Goal: Task Accomplishment & Management: Complete application form

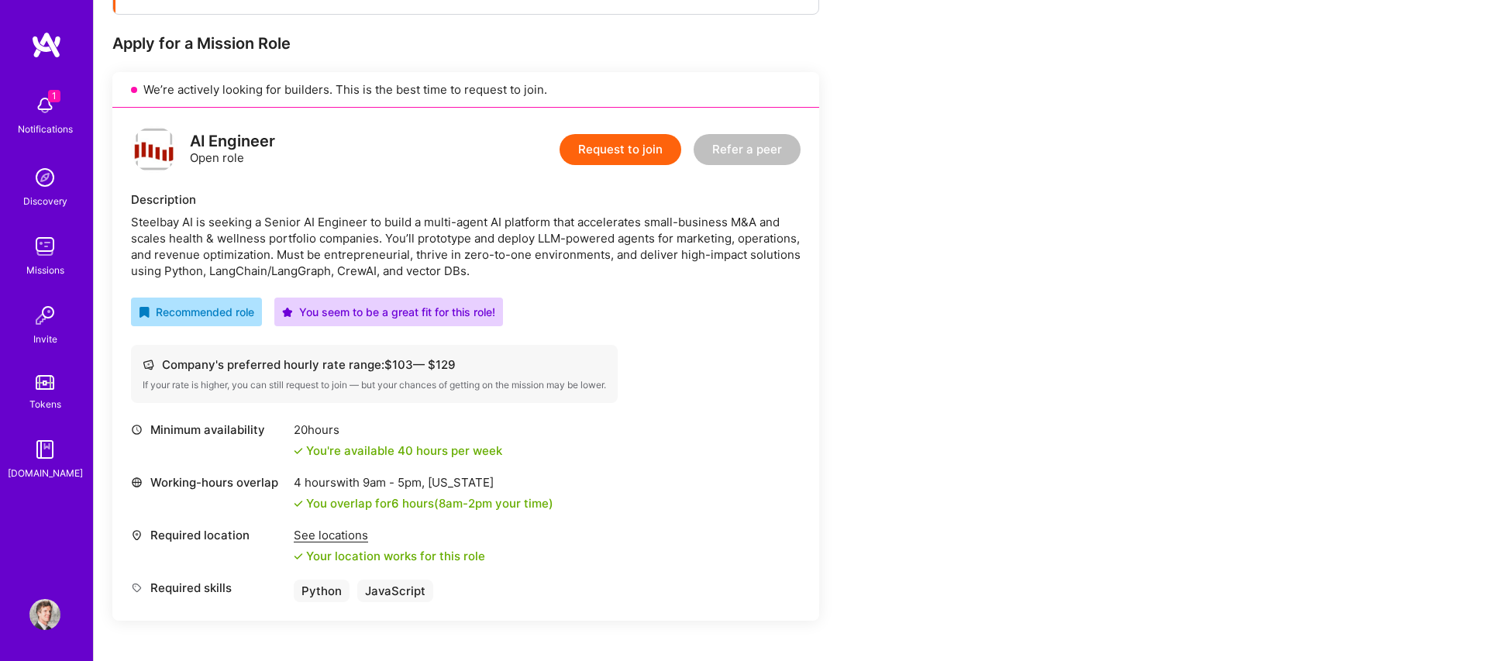
scroll to position [268, 0]
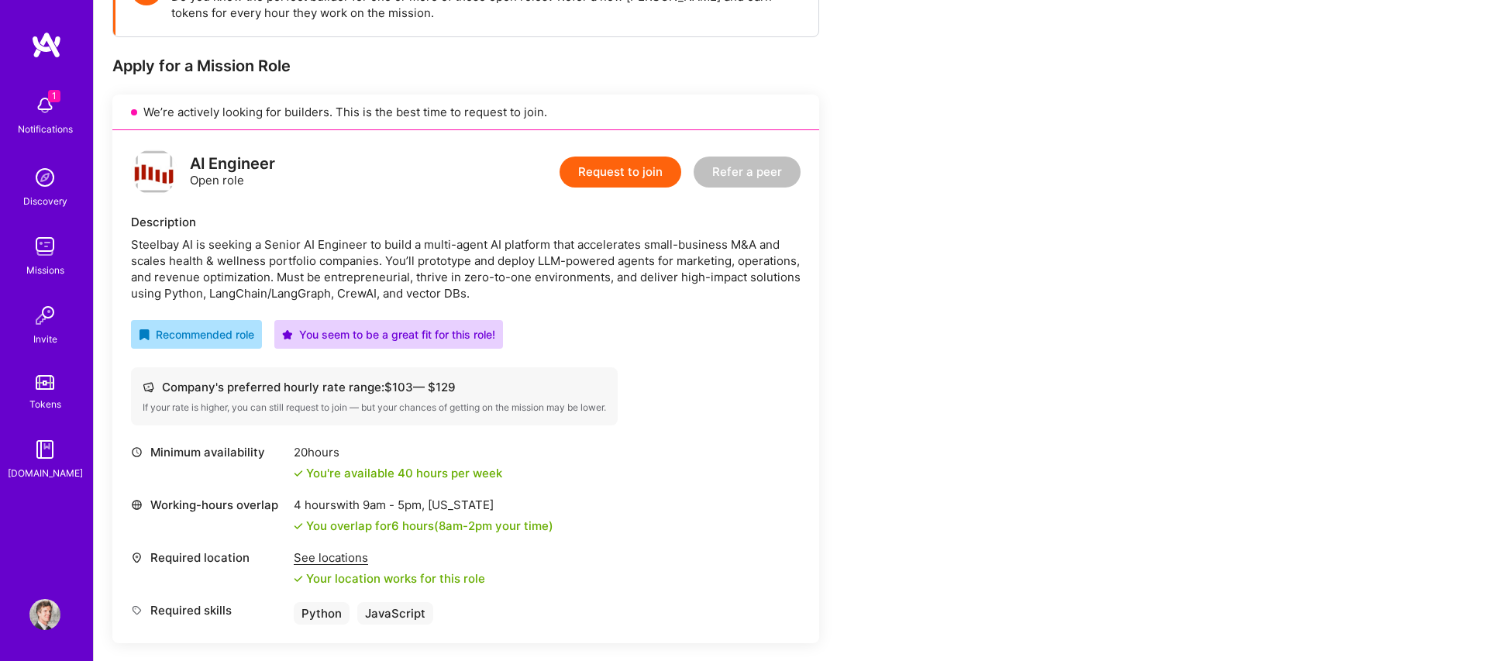
click at [623, 173] on button "Request to join" at bounding box center [621, 172] width 122 height 31
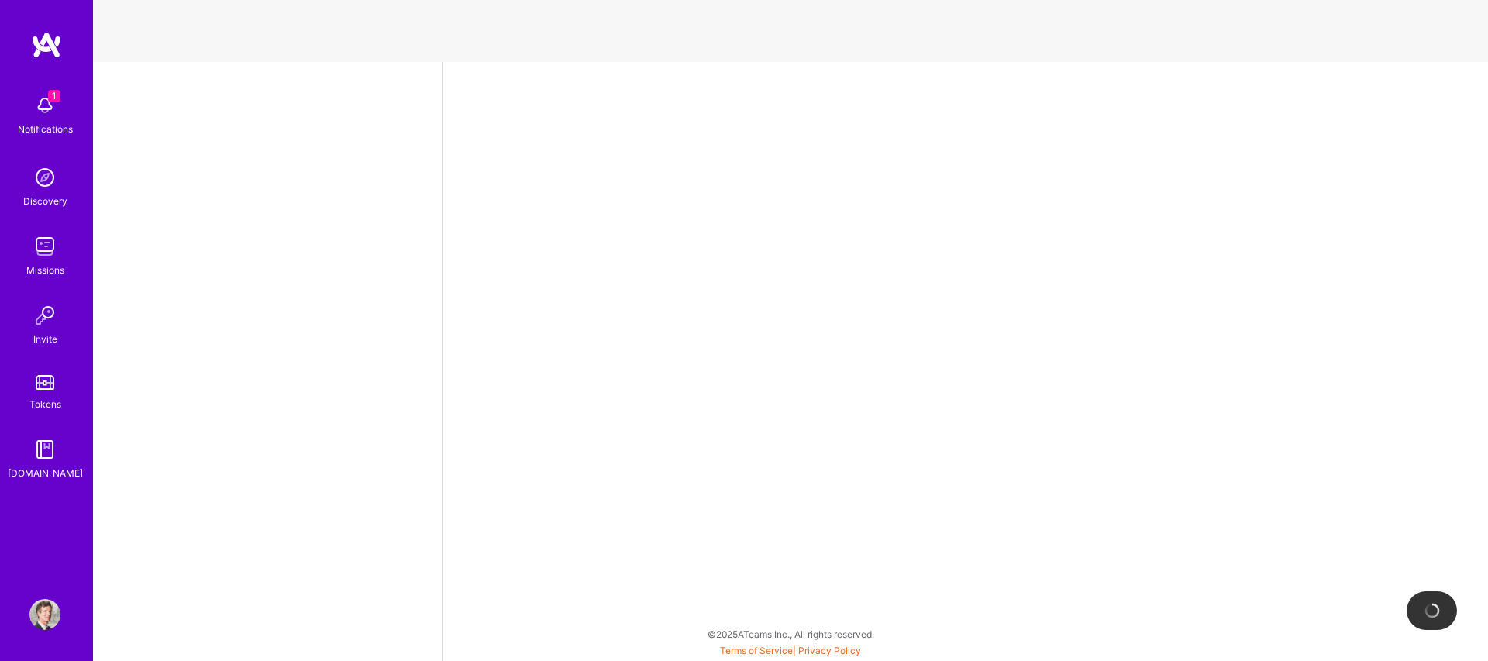
select select "US"
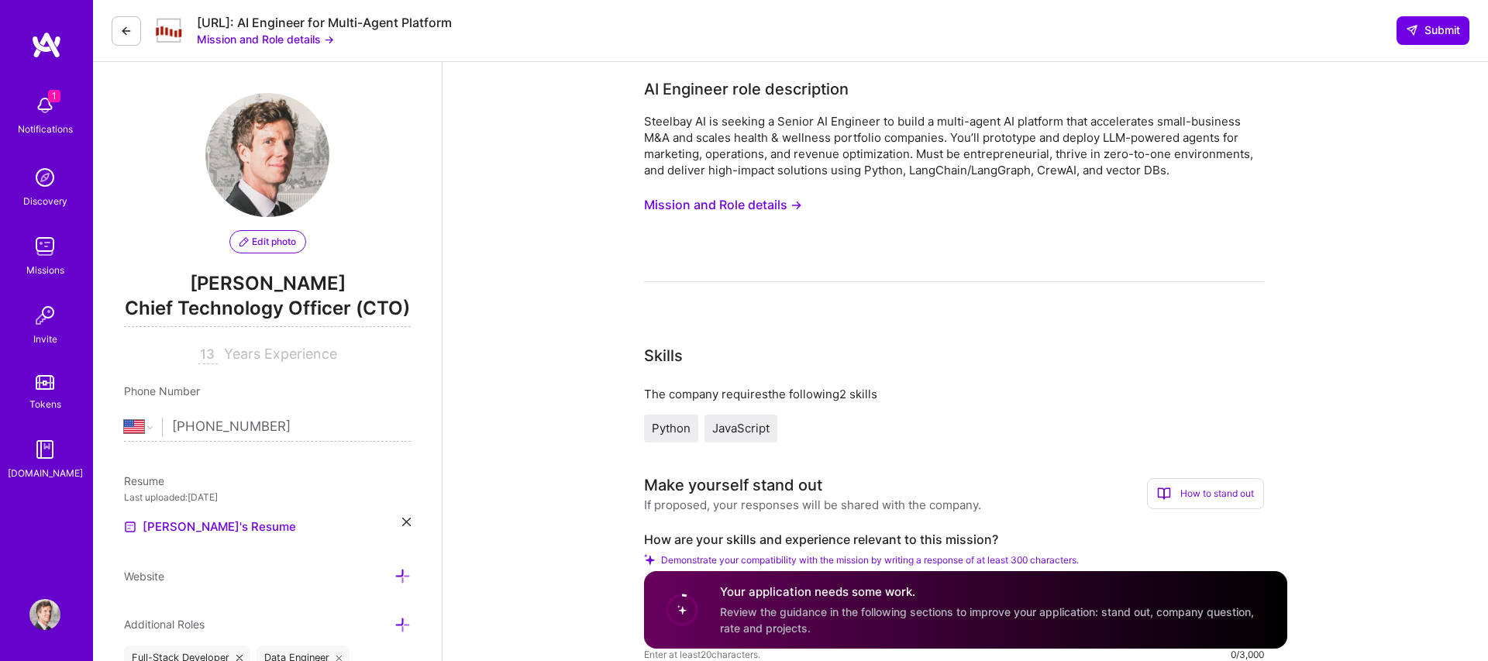
click at [644, 218] on button "Mission and Role details →" at bounding box center [723, 205] width 158 height 29
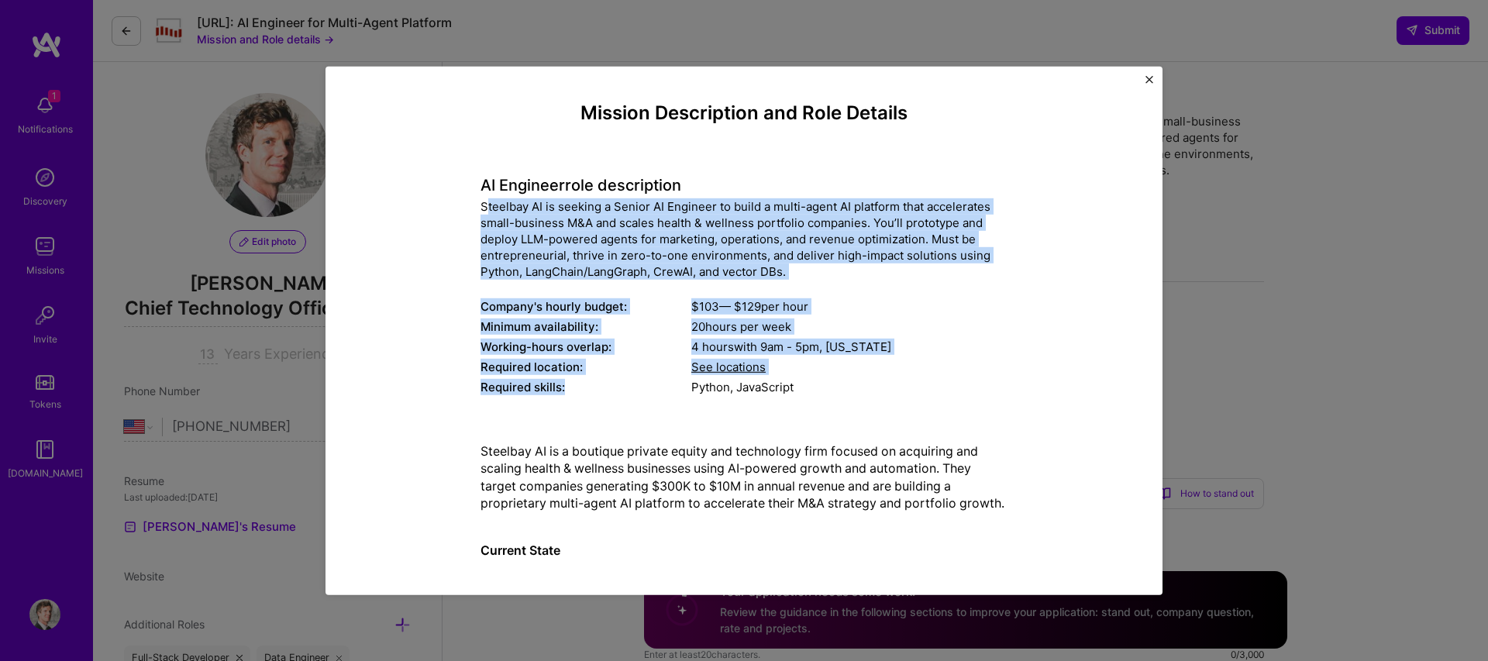
drag, startPoint x: 485, startPoint y: 209, endPoint x: 570, endPoint y: 411, distance: 218.9
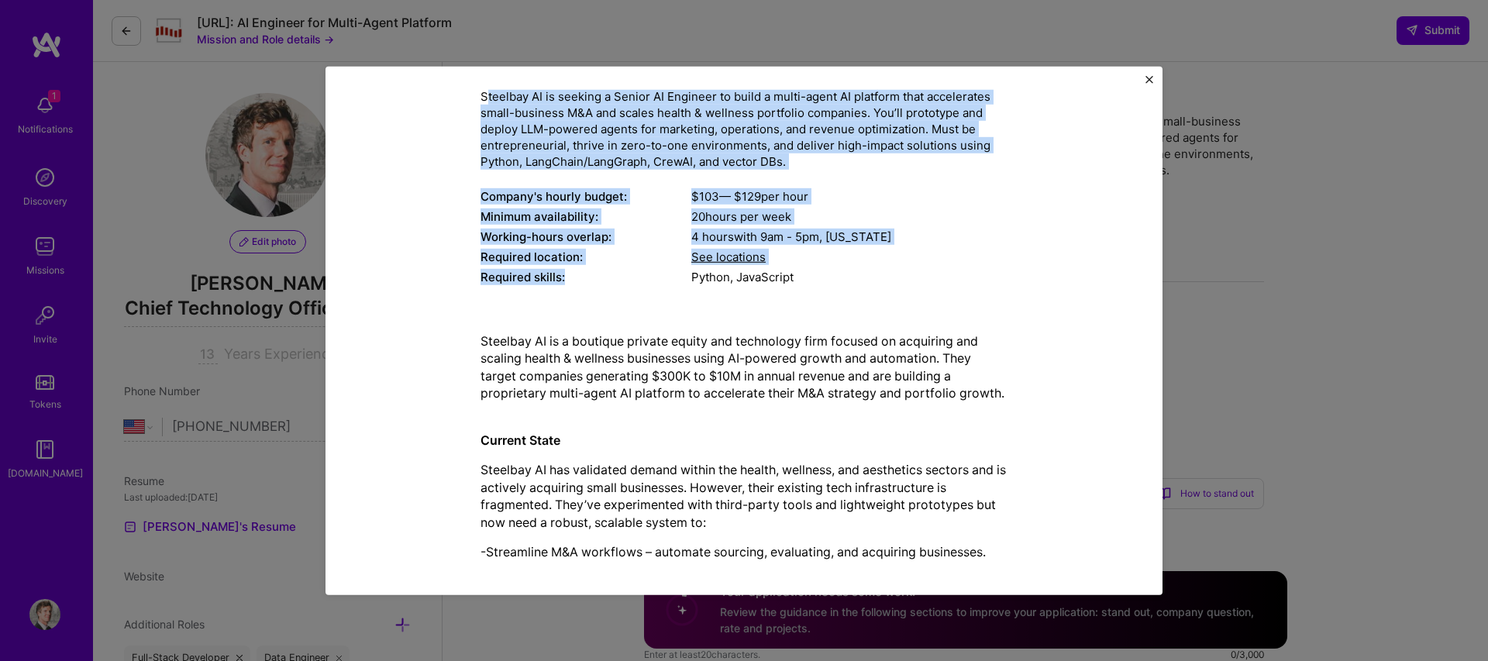
scroll to position [111, 0]
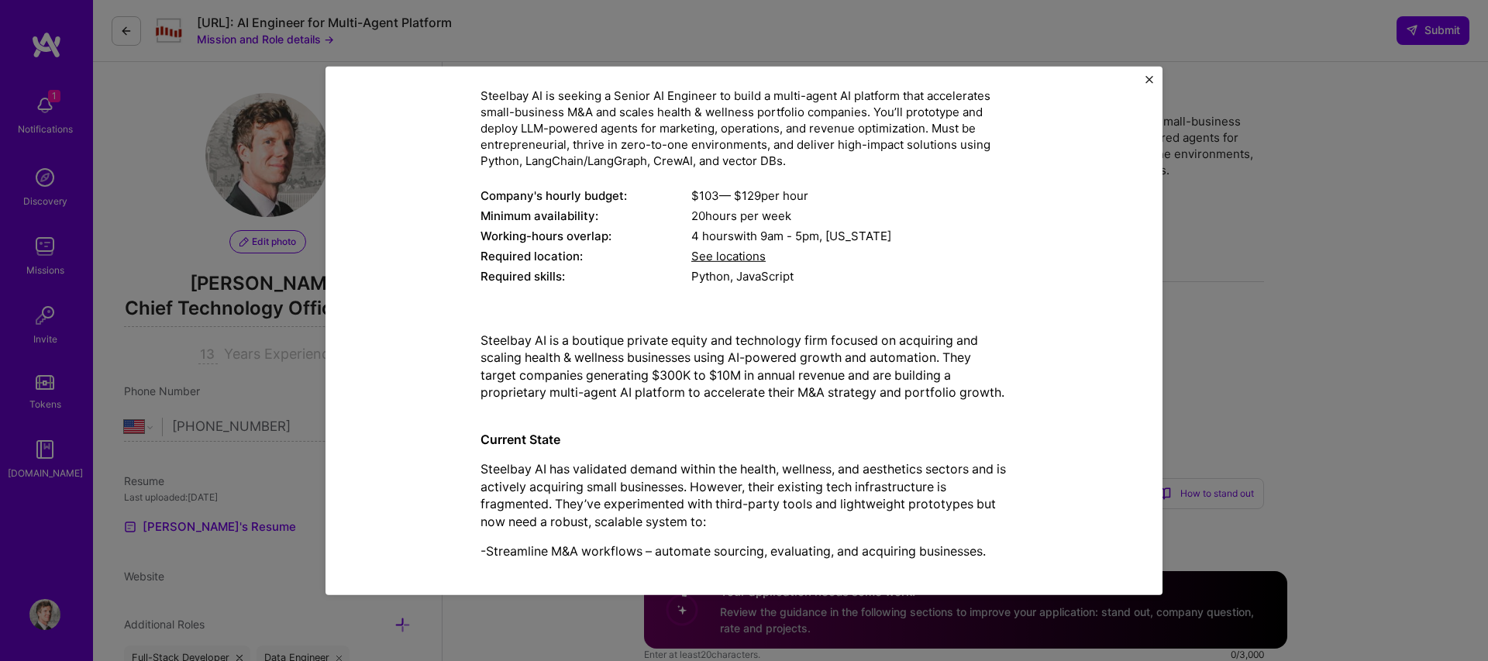
click at [502, 217] on div "Minimum availability:" at bounding box center [586, 216] width 211 height 16
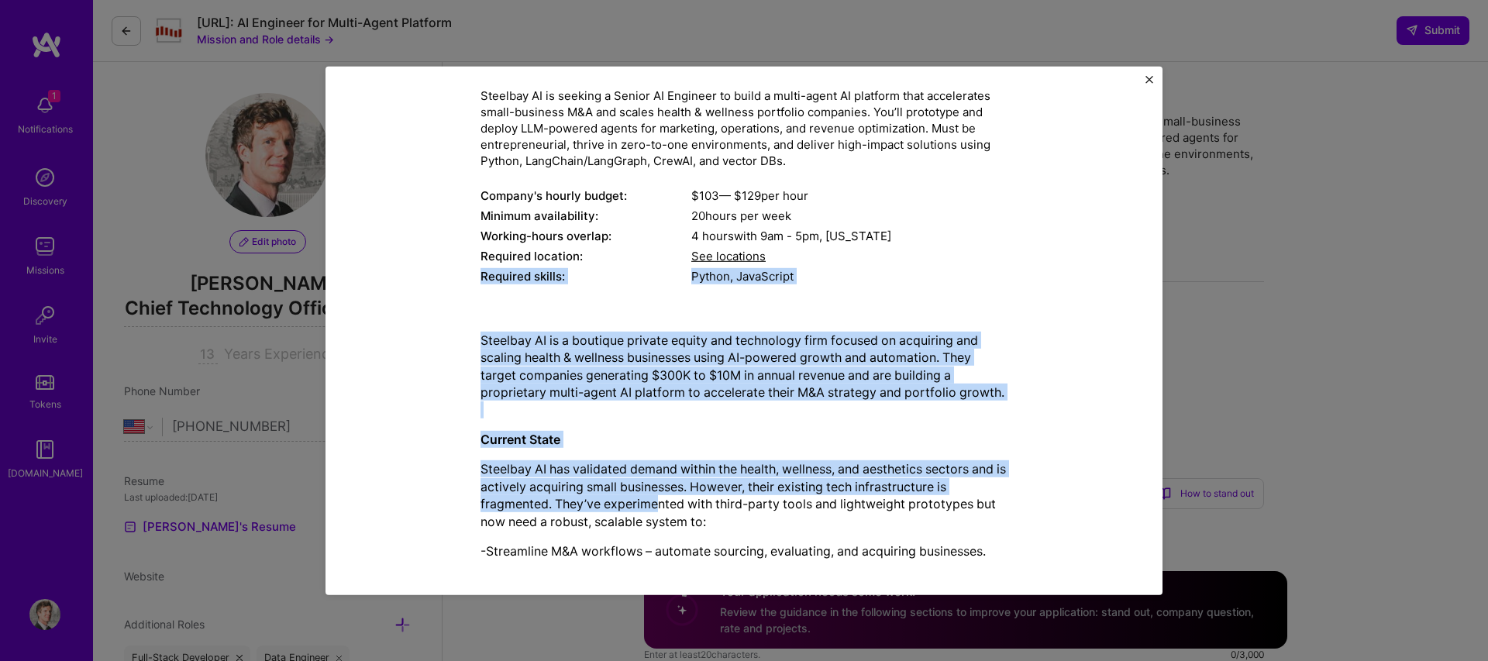
drag, startPoint x: 478, startPoint y: 277, endPoint x: 664, endPoint y: 512, distance: 300.8
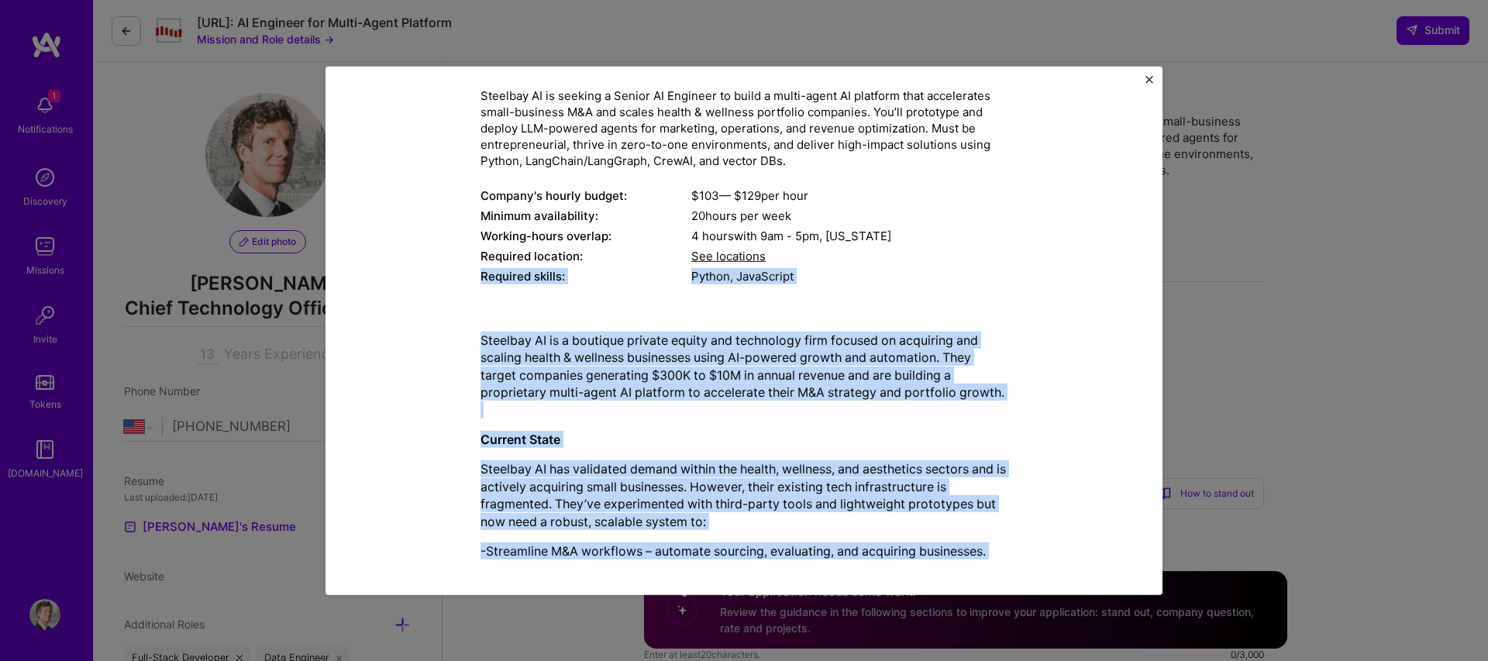
copy div "Required skills: Python, JavaScript Steelbay AI is a boutique private equity an…"
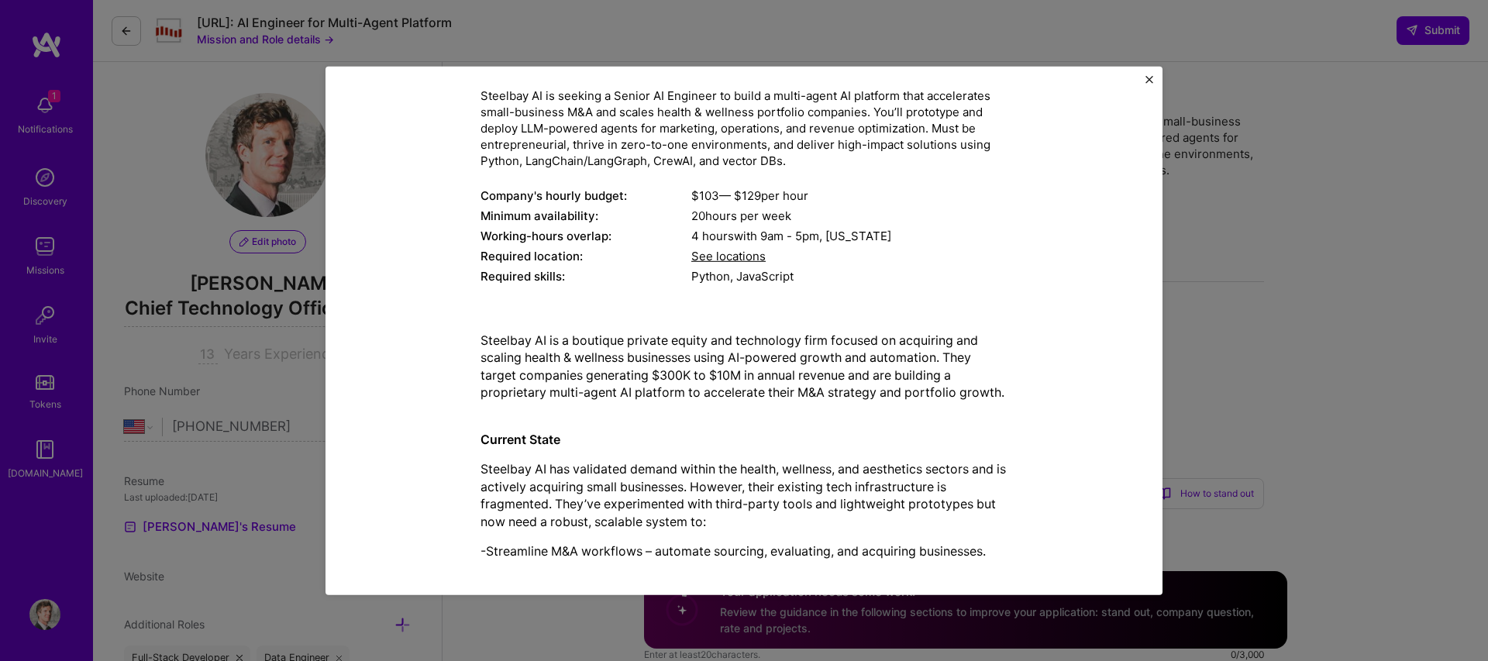
type textarea "1 .tdd6dd5b5-d82f-4f37-912c-6db461d8a8a9 { color: #fff; background: #222; borde…"
paste textarea "Required skills: Python, JavaScript Steelbay AI is a boutique private equity an…"
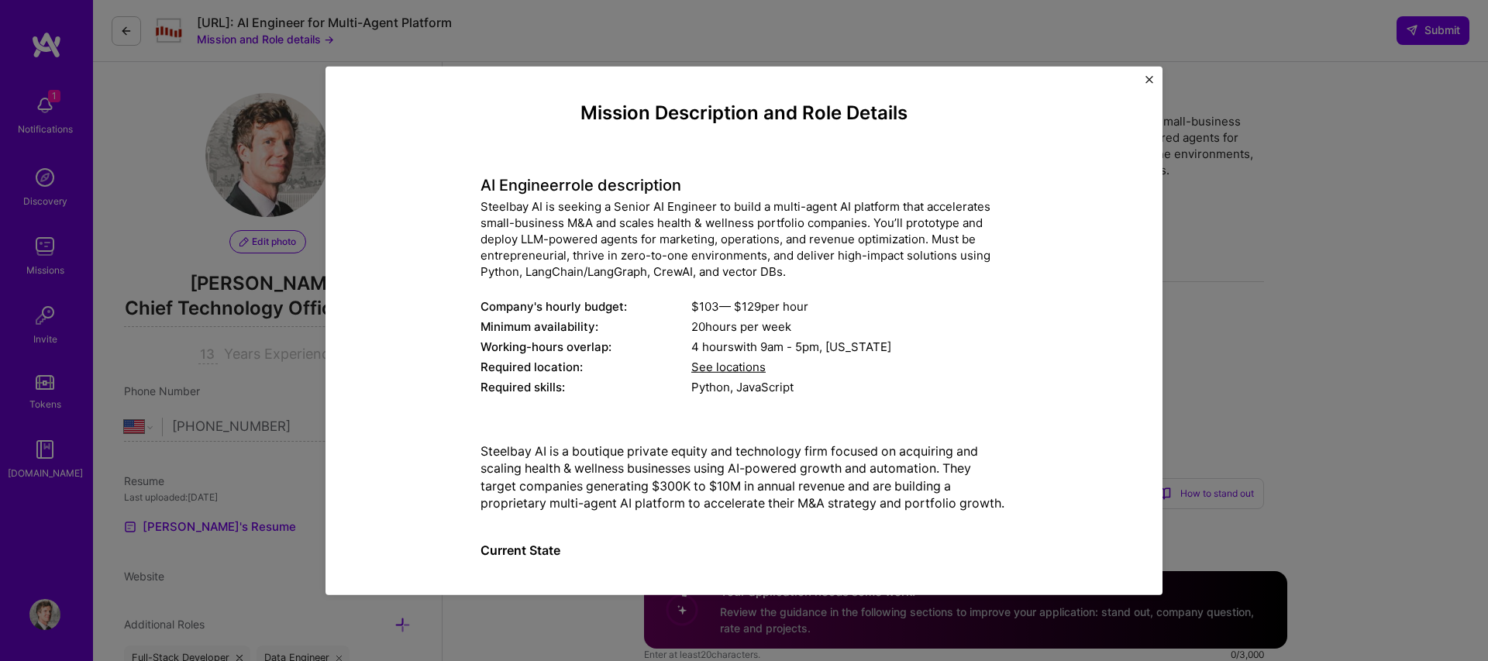
type textarea "Required skills: Python, JavaScript Steelbay AI is a boutique private equity an…"
click at [730, 22] on div "Mission Description and Role Details AI Engineer role description Steelbay AI i…" at bounding box center [744, 330] width 1488 height 661
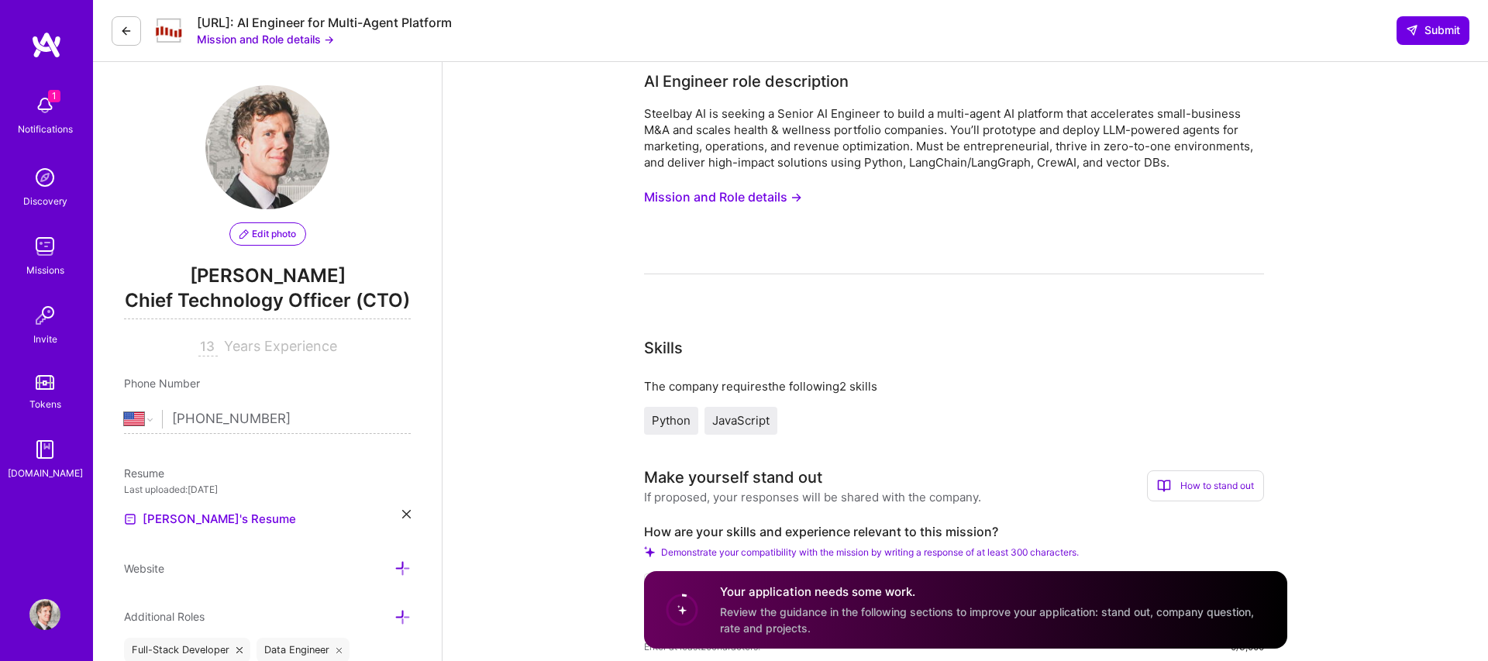
scroll to position [195, 0]
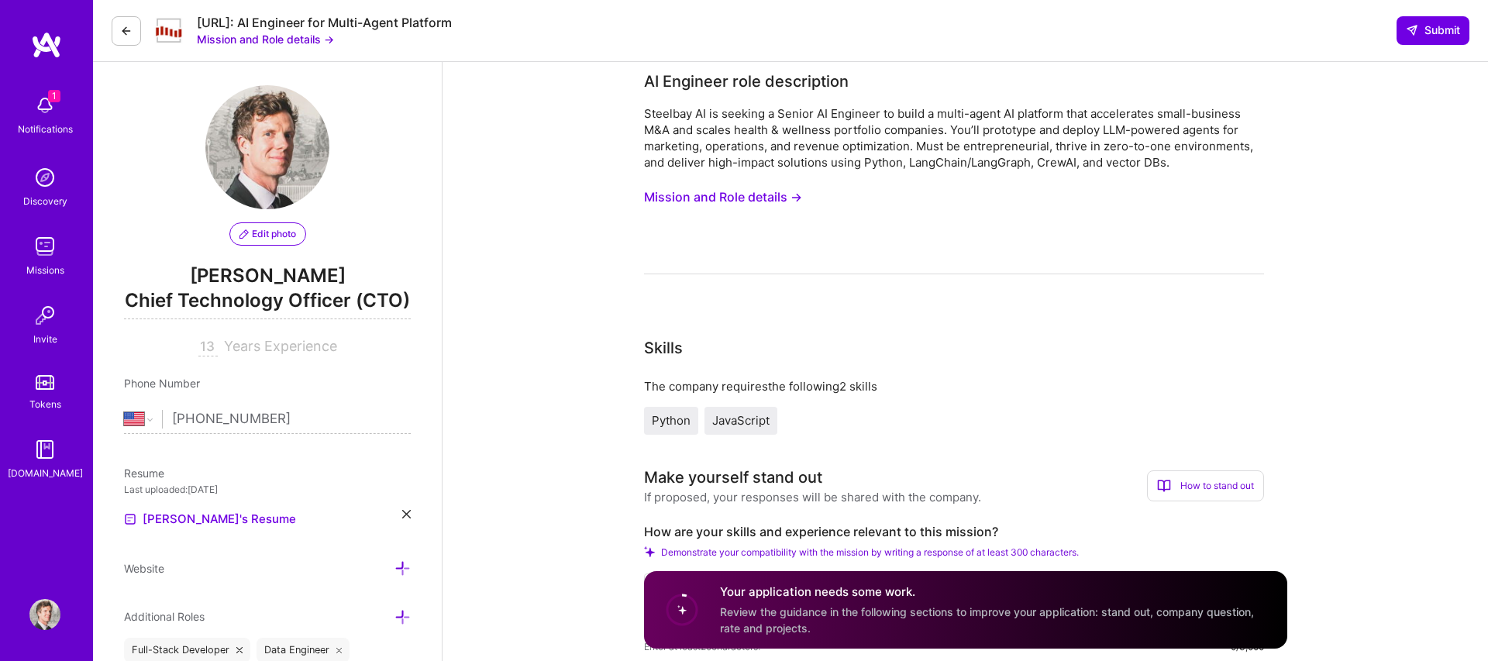
click at [0, 0] on input "If selected, I agree to work on this role at or above the rate entered below." at bounding box center [0, 0] width 0 height 0
drag, startPoint x: 1040, startPoint y: 281, endPoint x: 1416, endPoint y: 569, distance: 473.9
copy div "I'm uniquely qualified to help Steelbay AI scale health & wellness businesses t…"
click at [644, 574] on textarea at bounding box center [954, 605] width 620 height 62
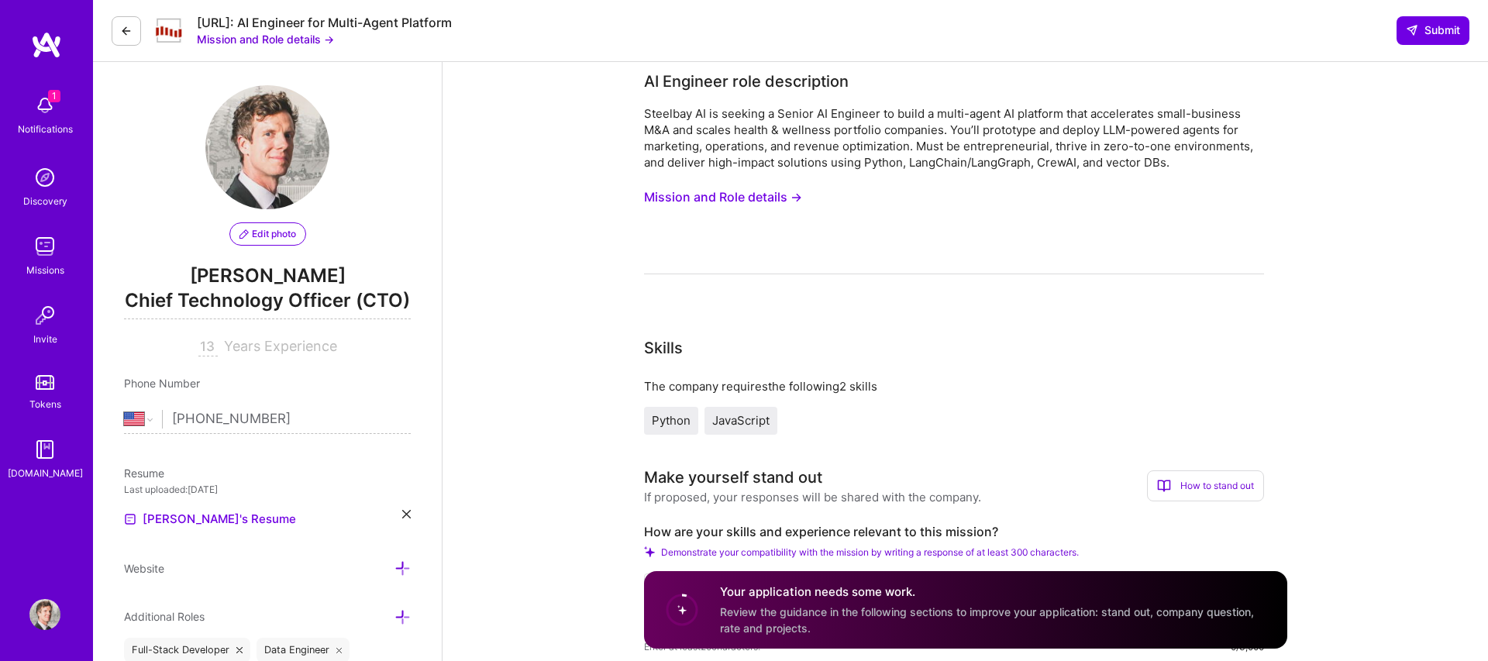
paste textarea "I'm uniquely qualified to help Steelbay AI scale health & wellness businesses t…"
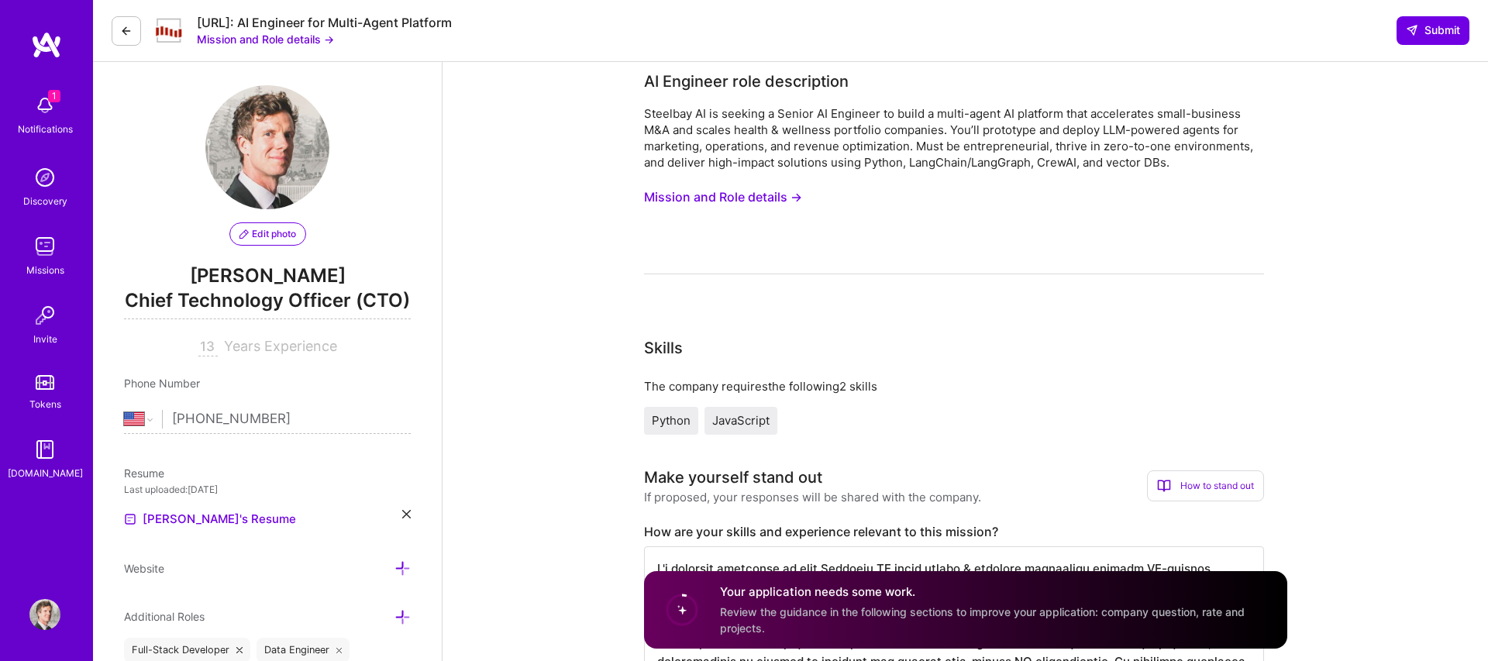
type textarea "I'm uniquely qualified to help Steelbay AI scale health & wellness businesses t…"
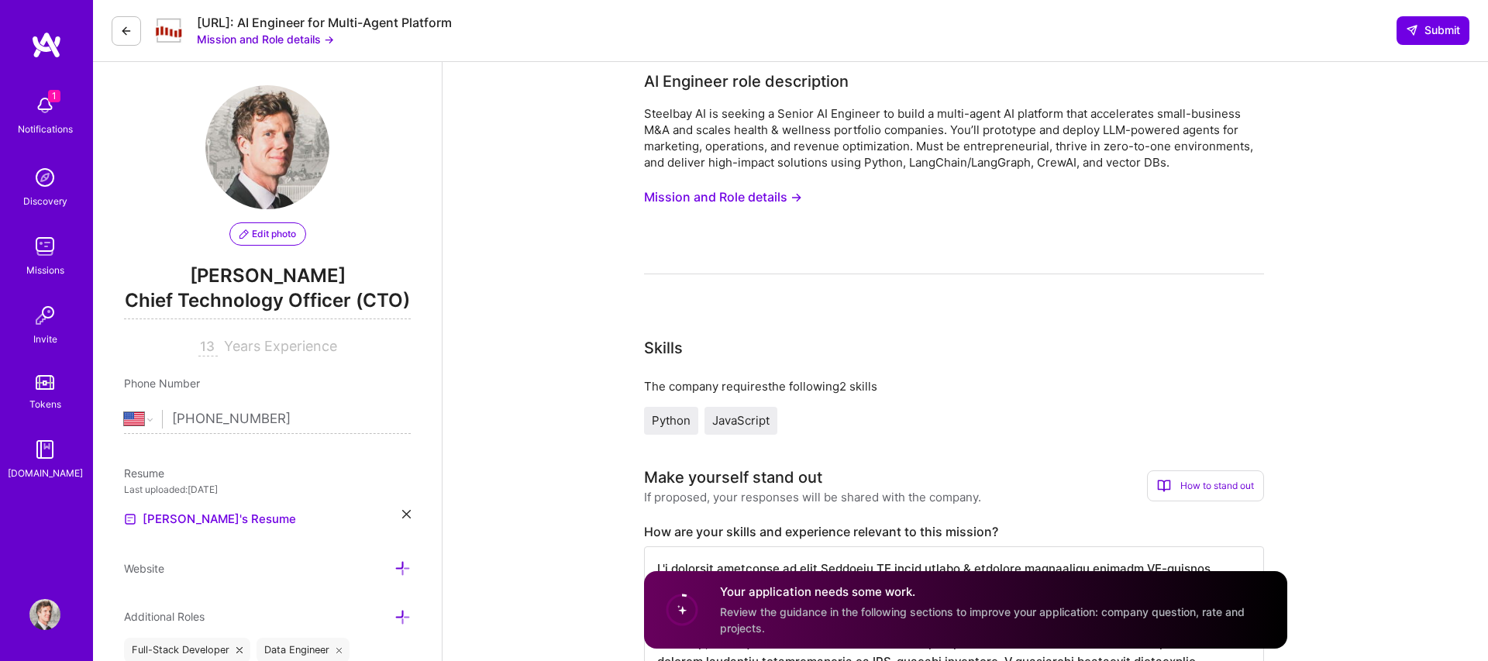
drag, startPoint x: 467, startPoint y: 210, endPoint x: 616, endPoint y: 250, distance: 154.2
copy div "Describe a project where you built and deployed LLM-powered multi-agent systems…"
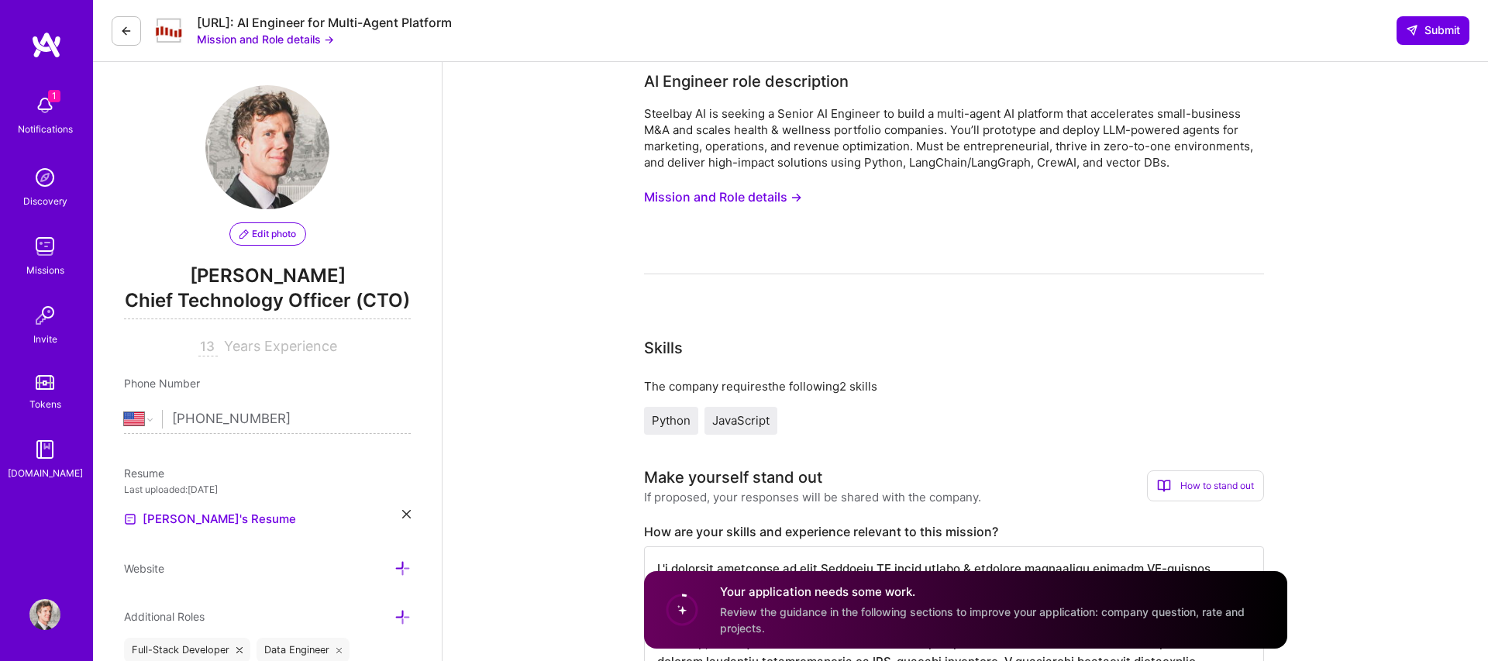
type input "How are your skills and experience relevant to this mission?"
paste input "Describe a project where you built and deployed LLM-powered multi-agent systems…"
type input "Describe a project where you built and deployed LLM-powered multi-agent systems…"
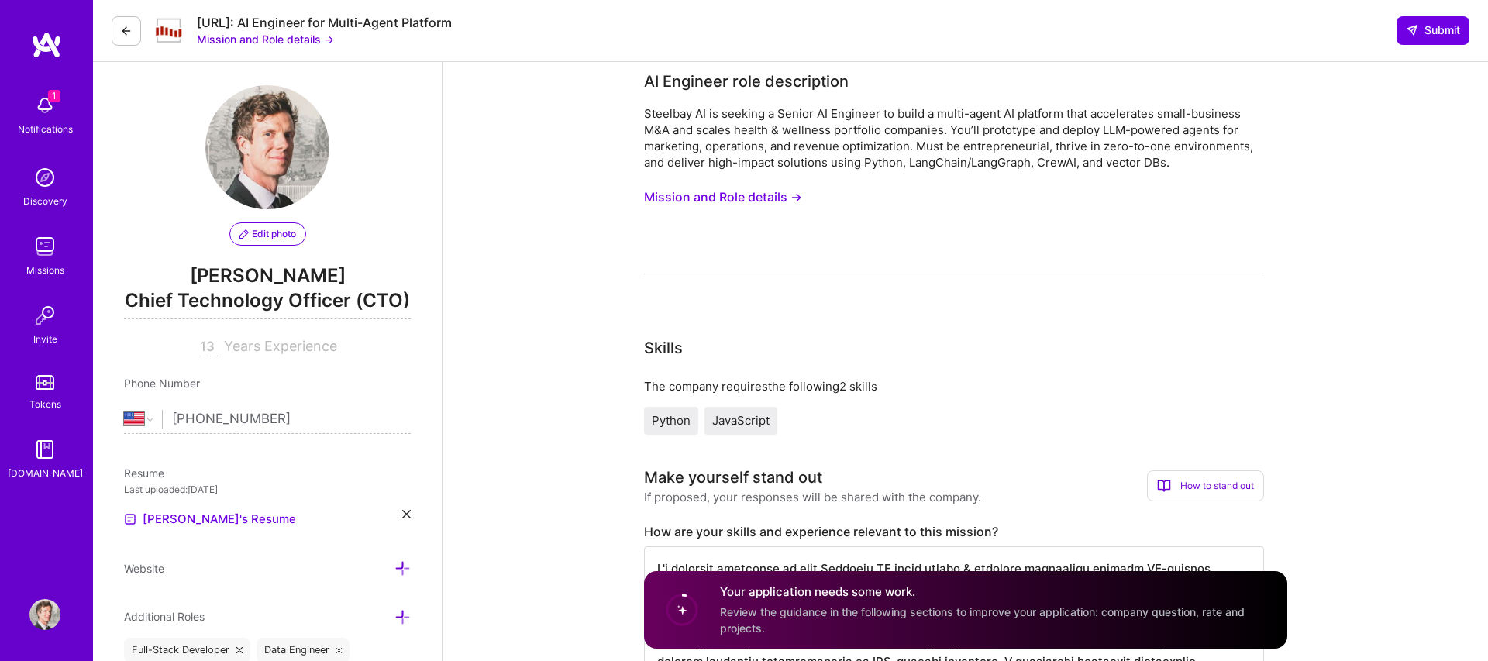
scroll to position [1387, 0]
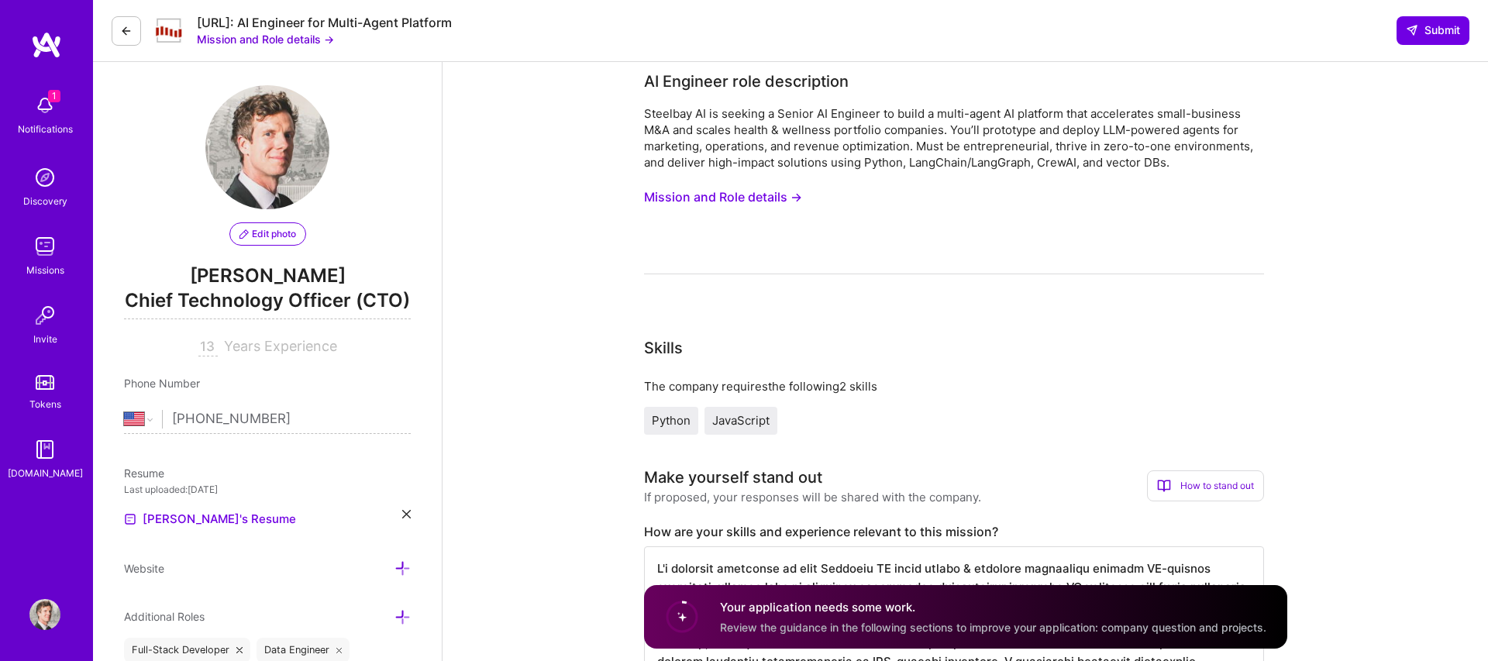
type input "129"
type input "[DATE]"
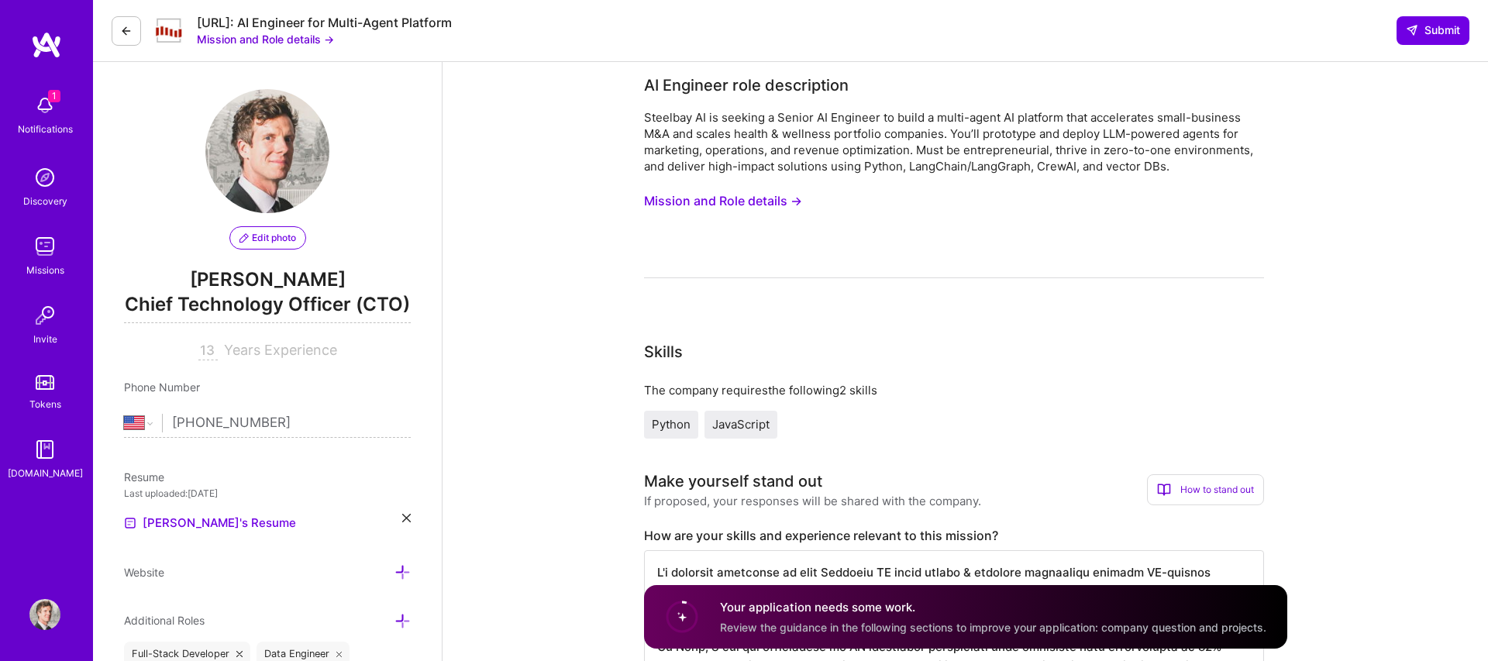
scroll to position [8, 0]
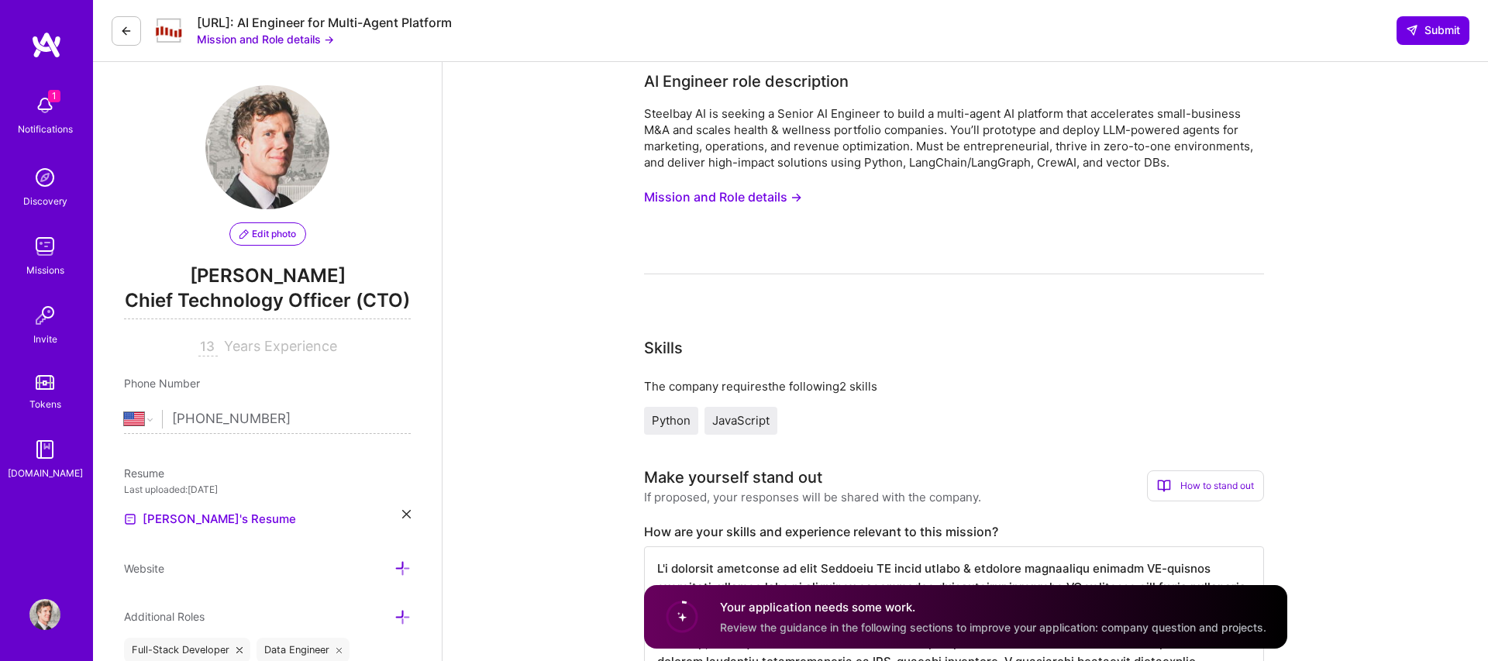
drag, startPoint x: 1041, startPoint y: 309, endPoint x: 1295, endPoint y: 607, distance: 392.1
copy div "Drawing from my recent experience as CTO at [GEOGRAPHIC_DATA], I led several su…"
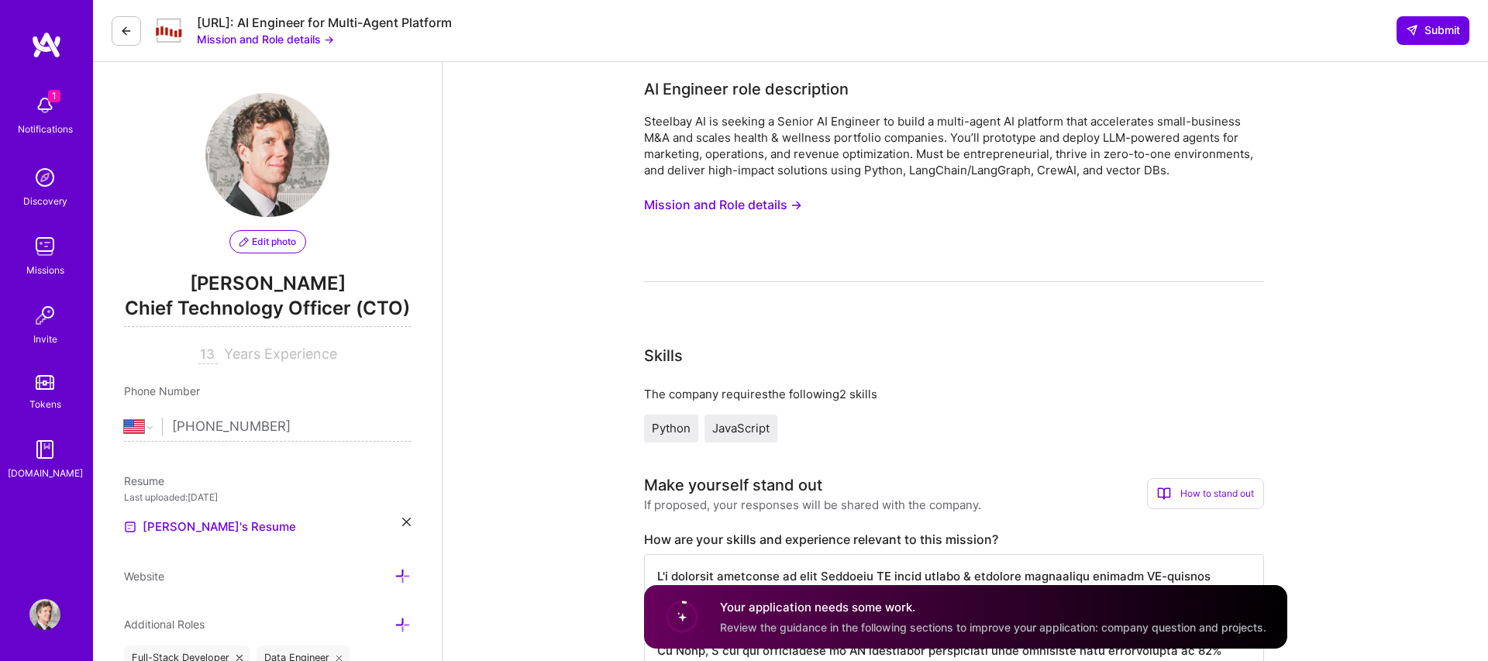
scroll to position [978, 0]
paste textarea "Drawing from my recent experience as CTO at [GEOGRAPHIC_DATA], I led several su…"
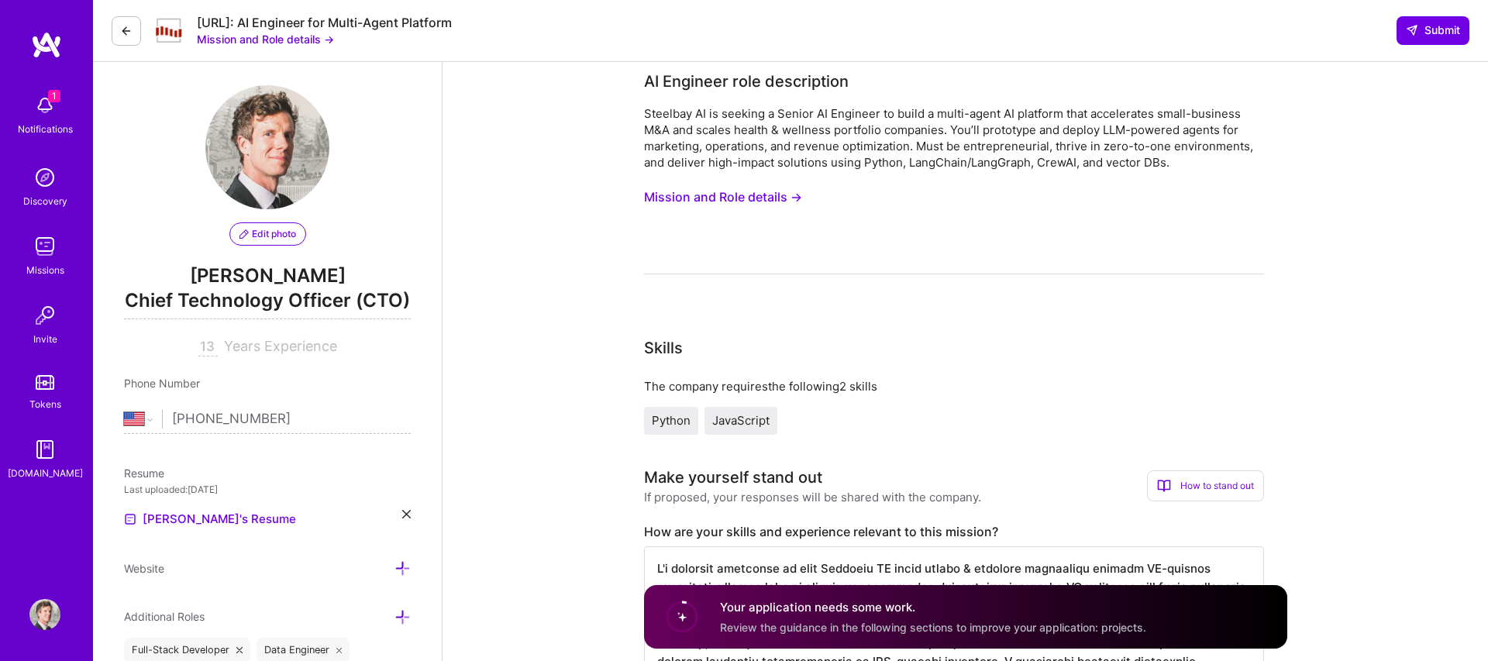
scroll to position [1399, 0]
type textarea "Drawing from my recent experience as CTO at [GEOGRAPHIC_DATA], I led several su…"
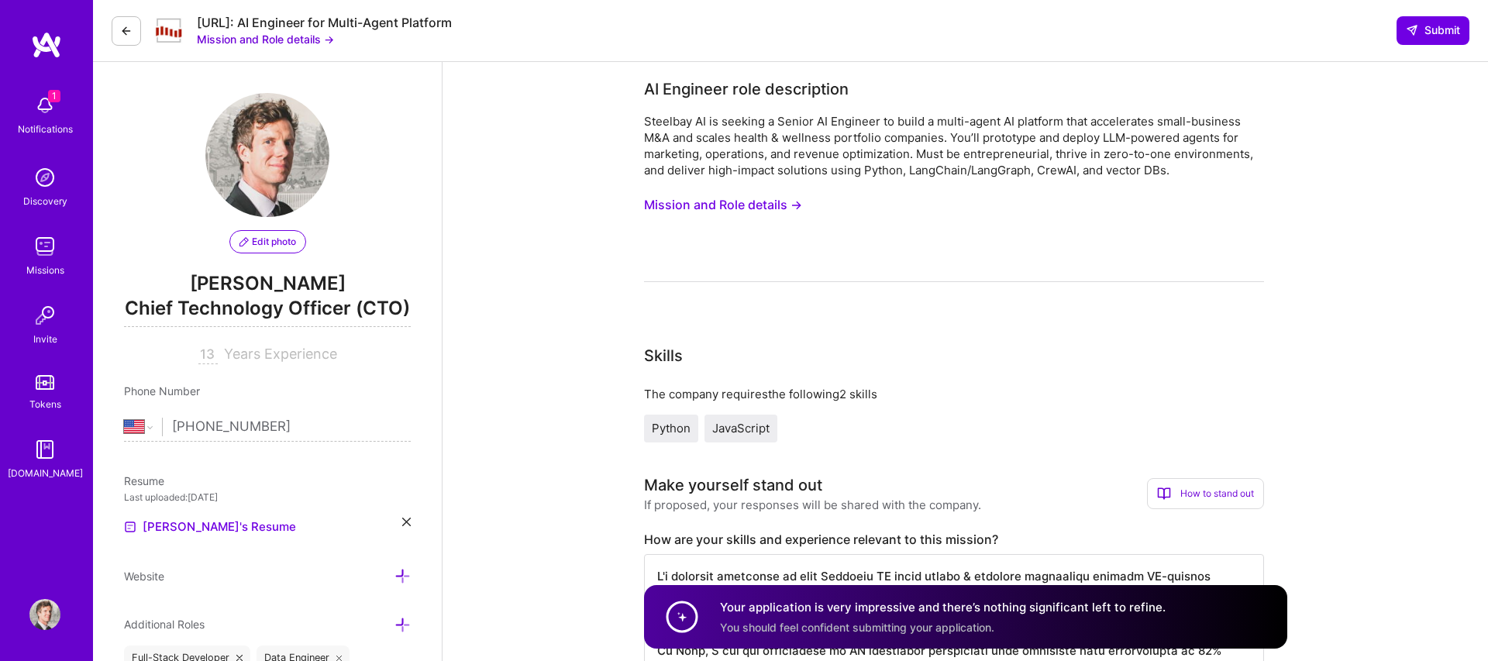
scroll to position [0, 0]
click at [1416, 27] on icon at bounding box center [1412, 30] width 12 height 12
